Goal: Information Seeking & Learning: Learn about a topic

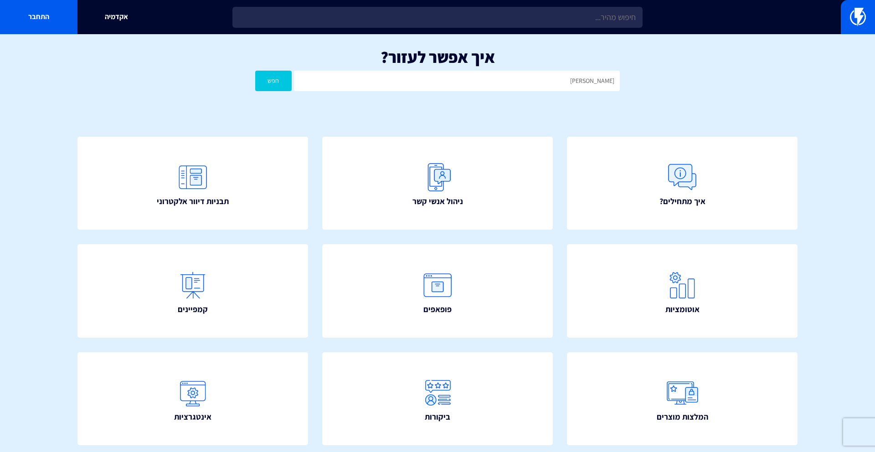
click at [255, 71] on button "חפש" at bounding box center [273, 81] width 36 height 21
click at [528, 84] on input "[PERSON_NAME]" at bounding box center [457, 81] width 326 height 21
drag, startPoint x: 597, startPoint y: 80, endPoint x: 601, endPoint y: 135, distance: 55.4
click at [597, 81] on input "[PERSON_NAME]" at bounding box center [457, 81] width 326 height 21
type input "אקטיבטרייל"
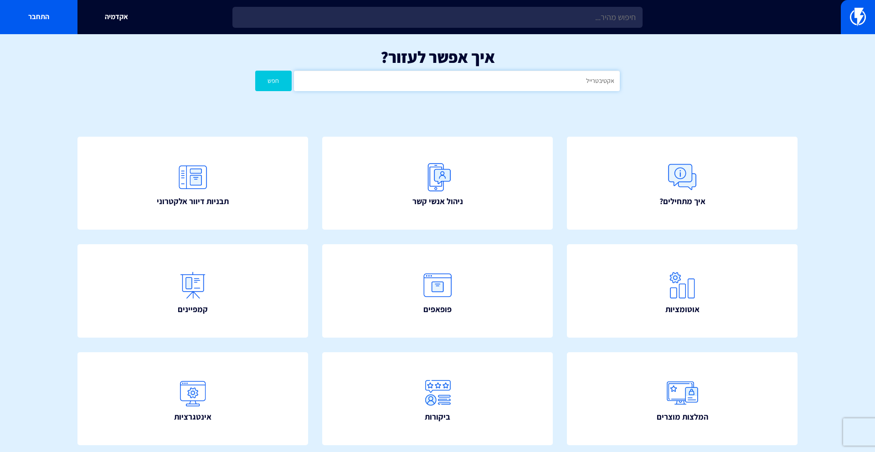
click at [255, 71] on button "חפש" at bounding box center [273, 81] width 36 height 21
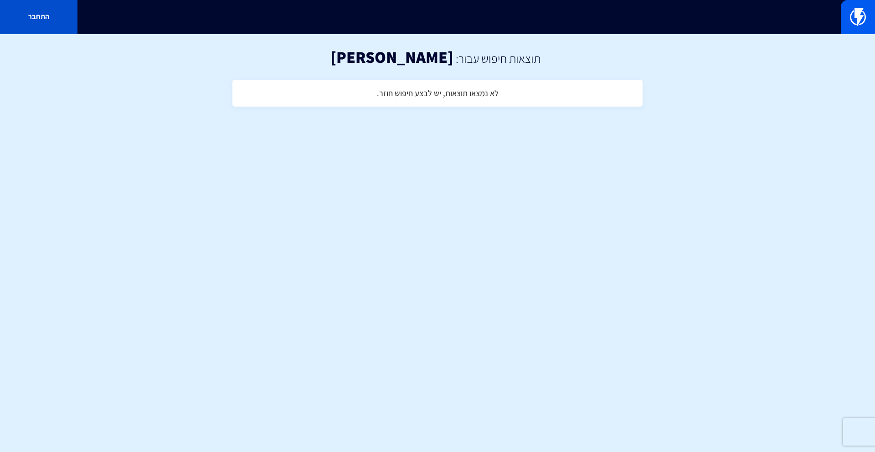
click at [41, 22] on link "התחבר" at bounding box center [39, 17] width 78 height 34
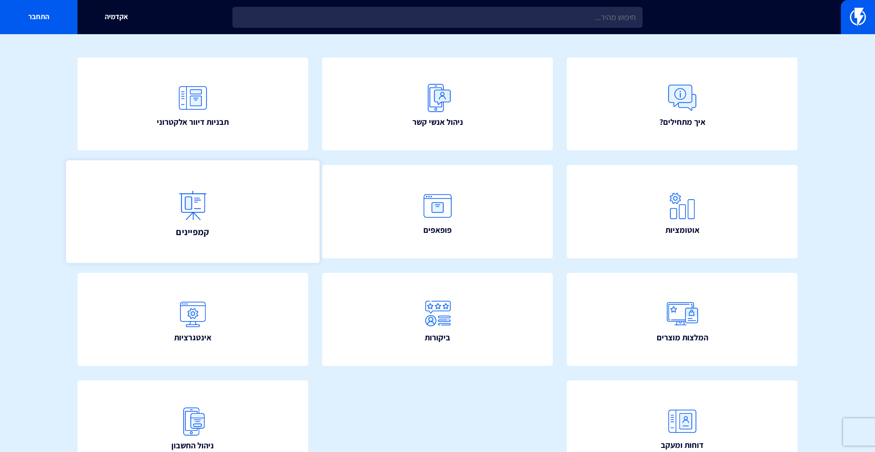
scroll to position [80, 0]
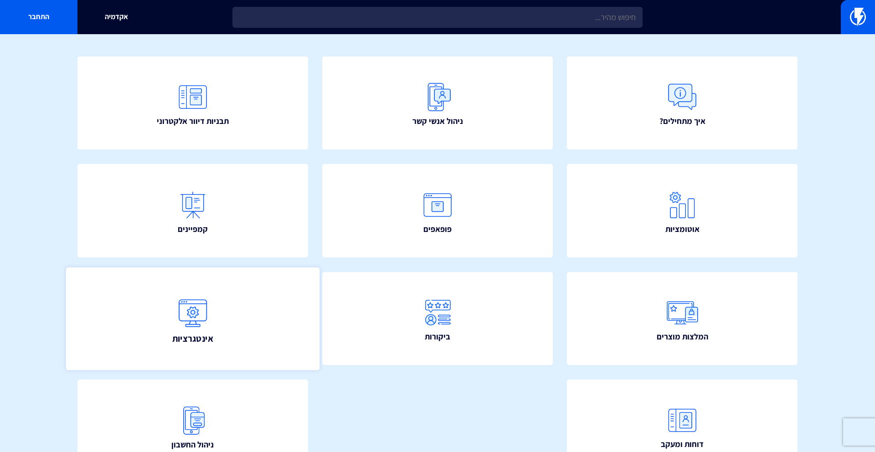
click at [204, 329] on img at bounding box center [193, 312] width 40 height 40
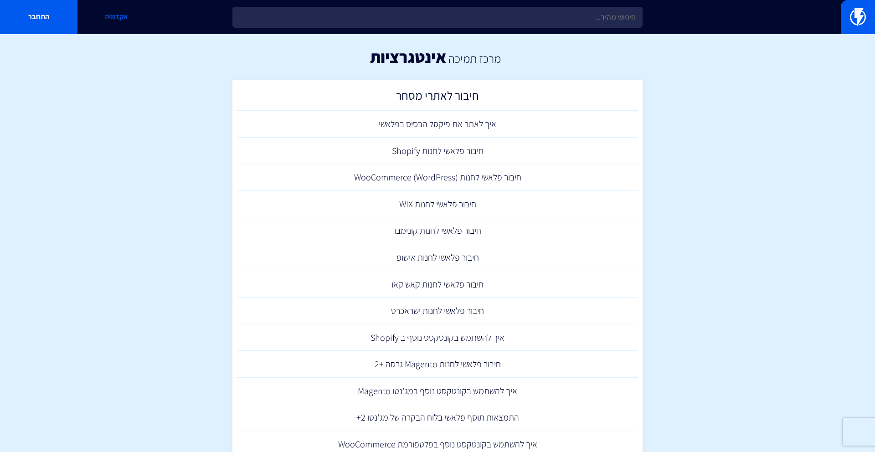
click at [116, 16] on link "אקדמיה" at bounding box center [117, 17] width 78 height 34
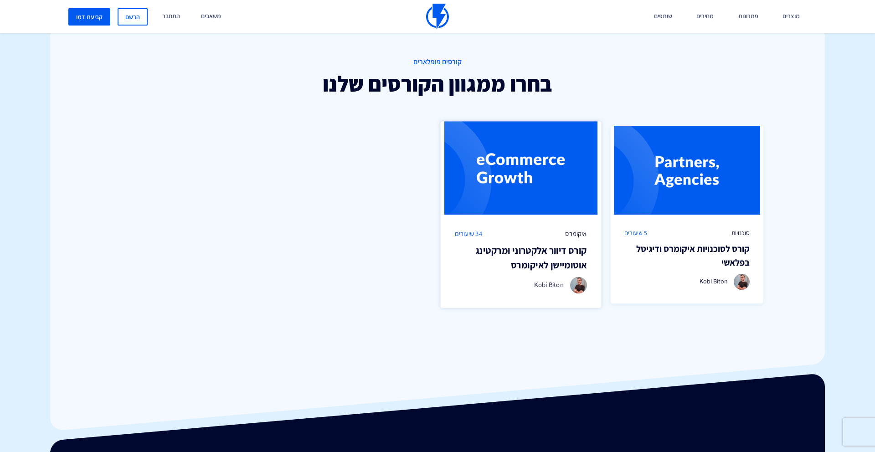
scroll to position [631, 0]
